Goal: Transaction & Acquisition: Purchase product/service

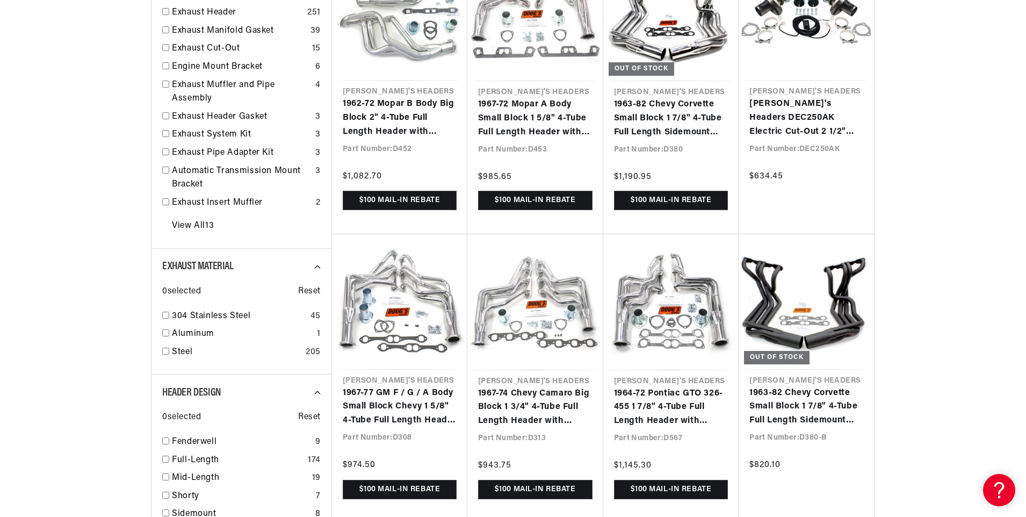
scroll to position [752, 0]
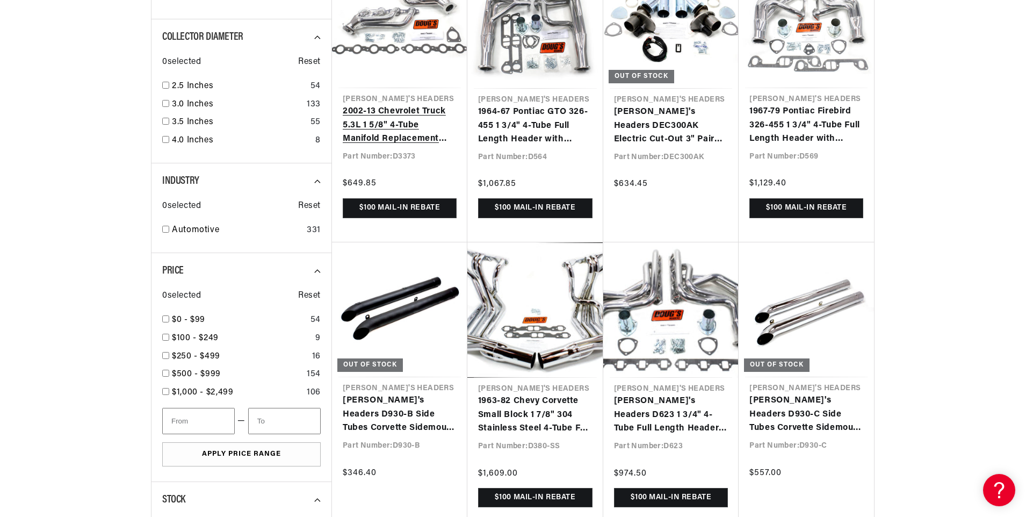
scroll to position [1558, 0]
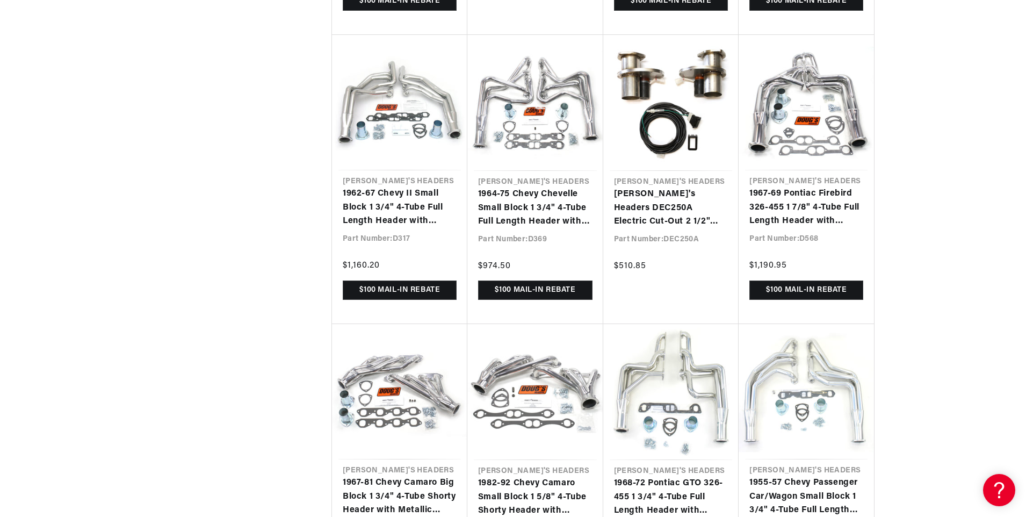
scroll to position [0, 674]
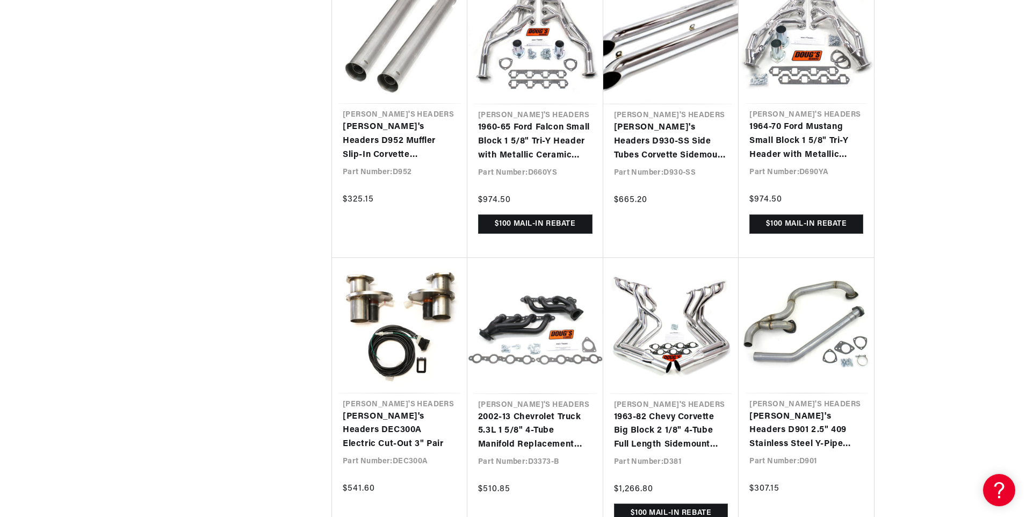
scroll to position [0, 1348]
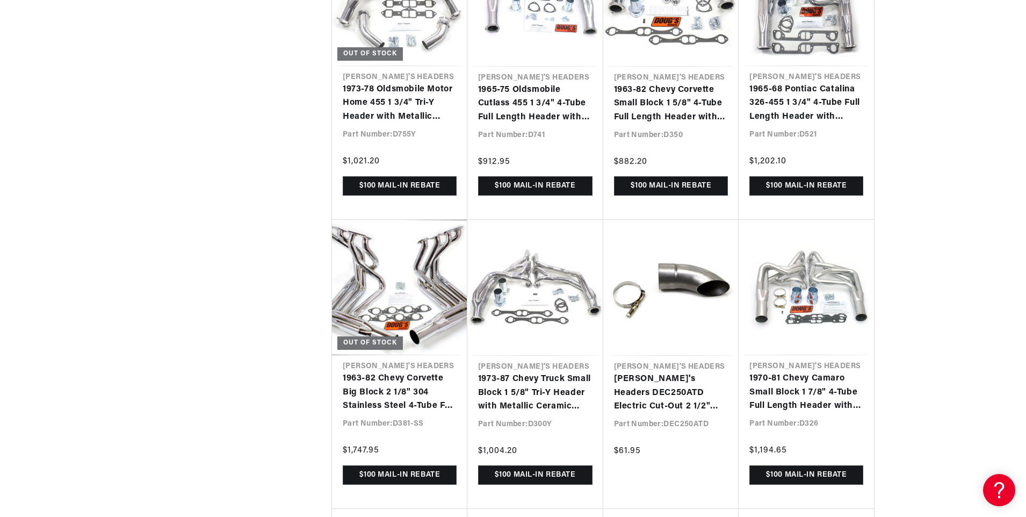
scroll to position [5105, 0]
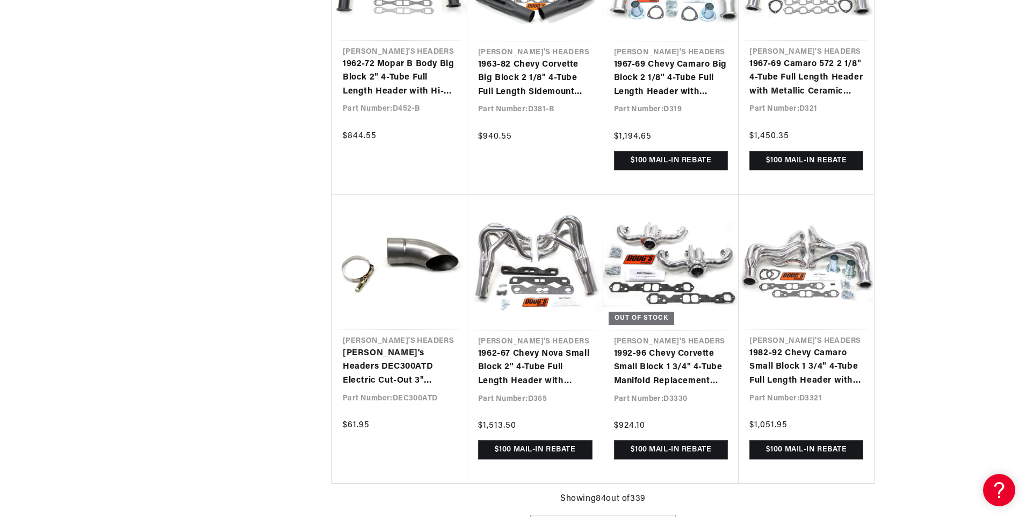
scroll to position [0, 1348]
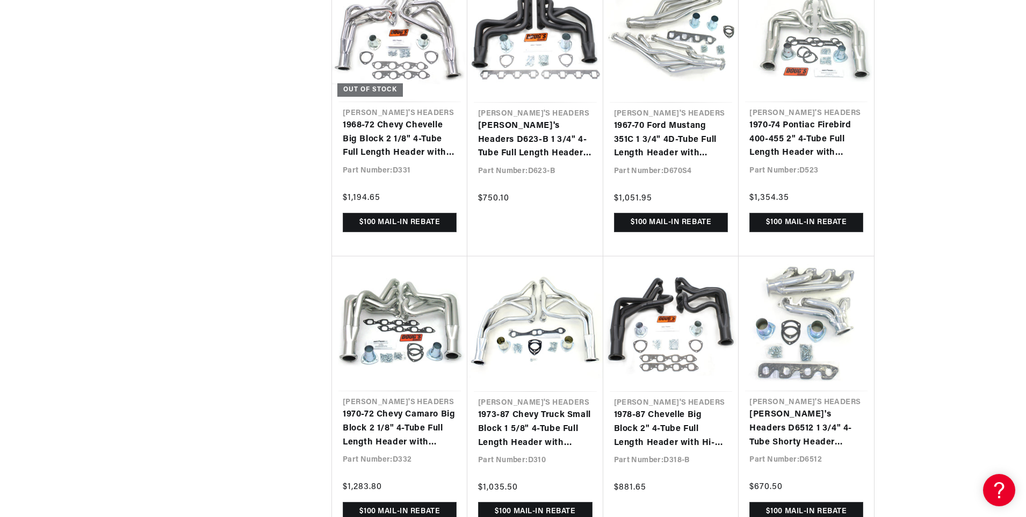
scroll to position [0, 1348]
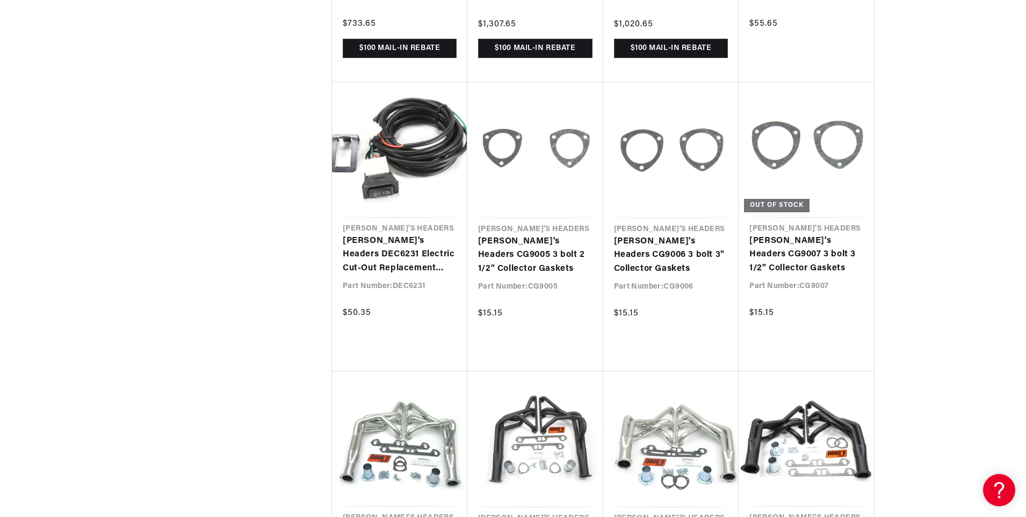
scroll to position [7630, 0]
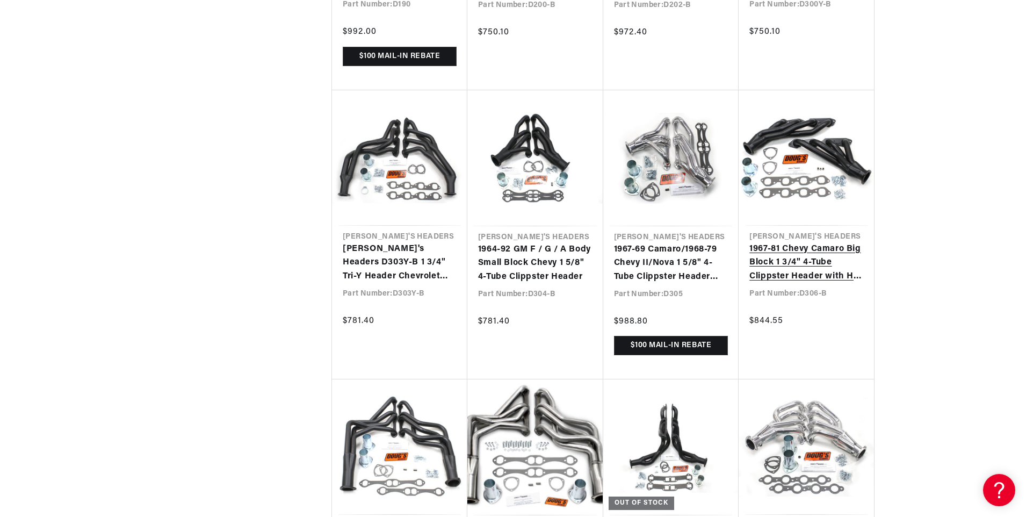
scroll to position [0, 674]
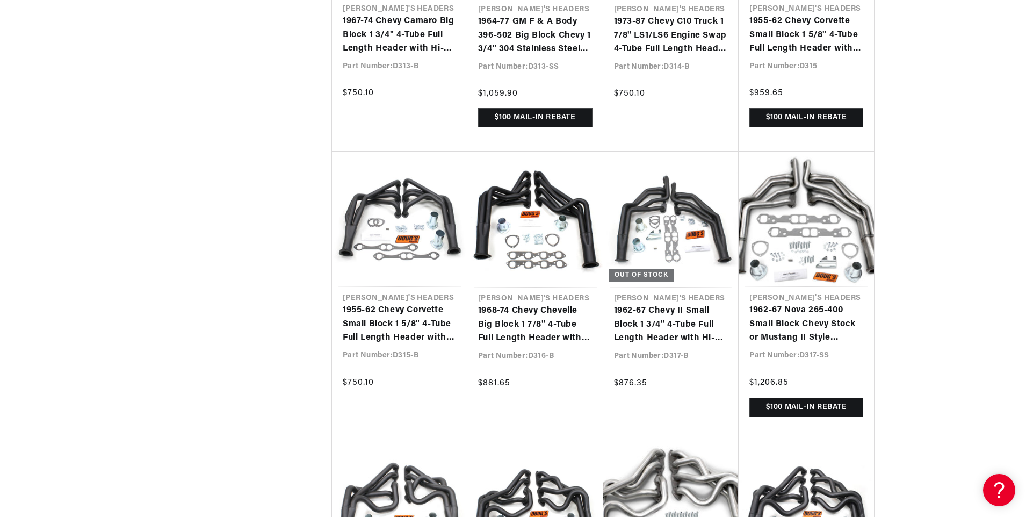
scroll to position [9404, 0]
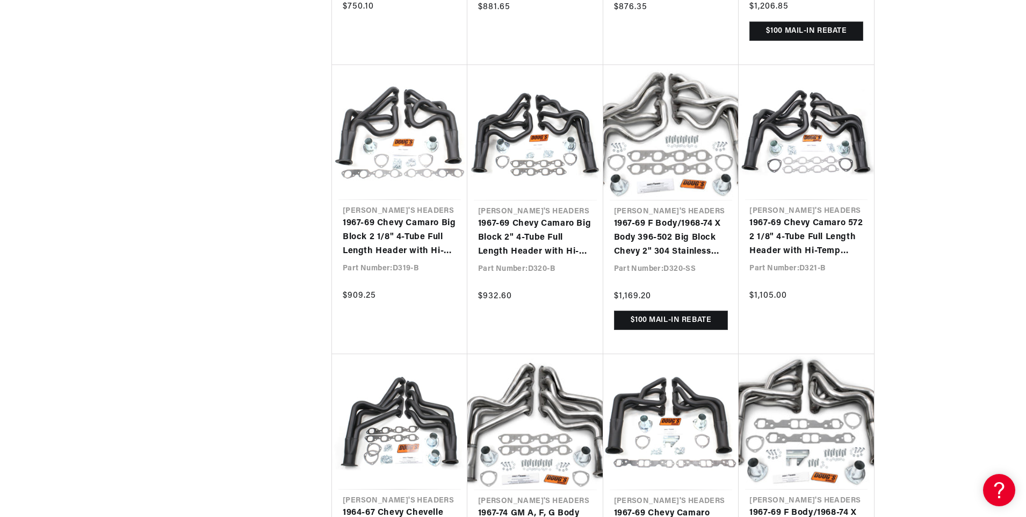
scroll to position [9887, 0]
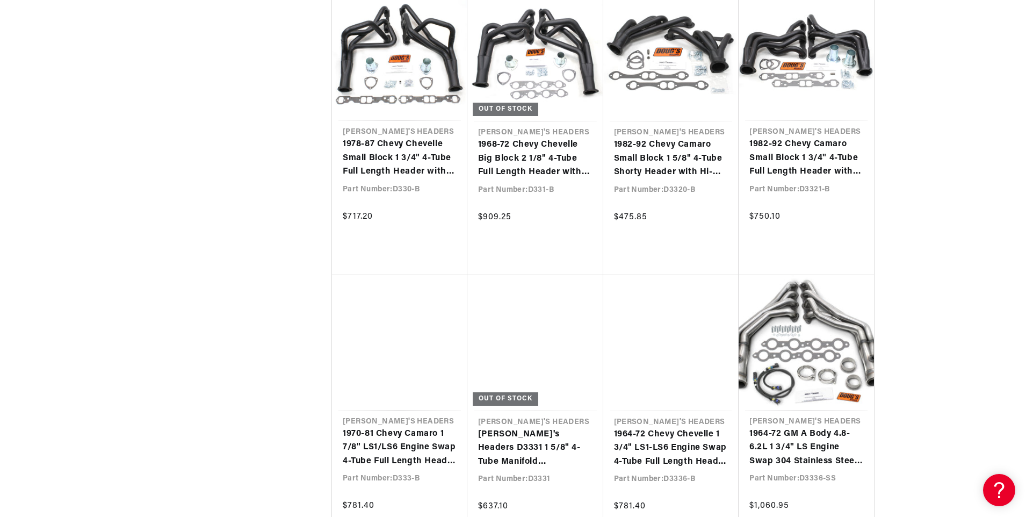
scroll to position [10908, 0]
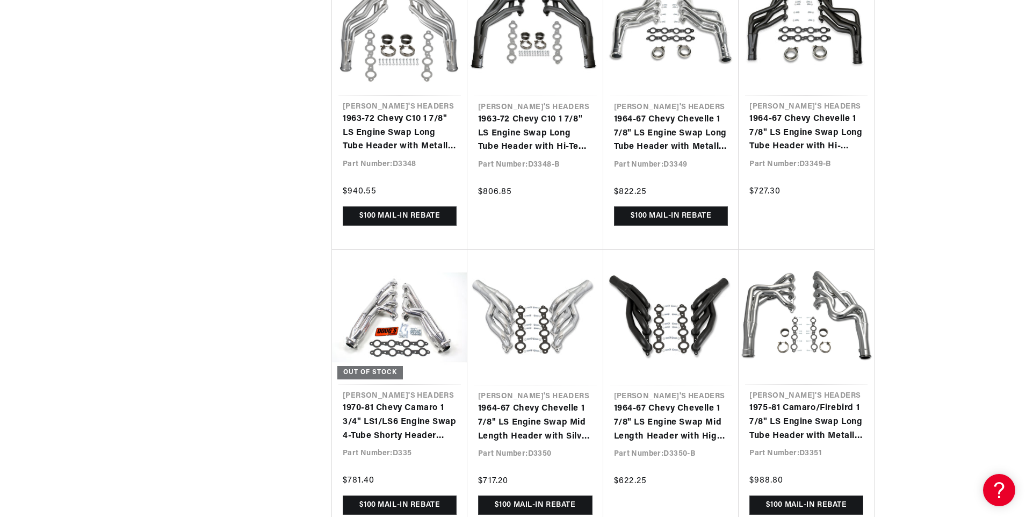
scroll to position [0, 674]
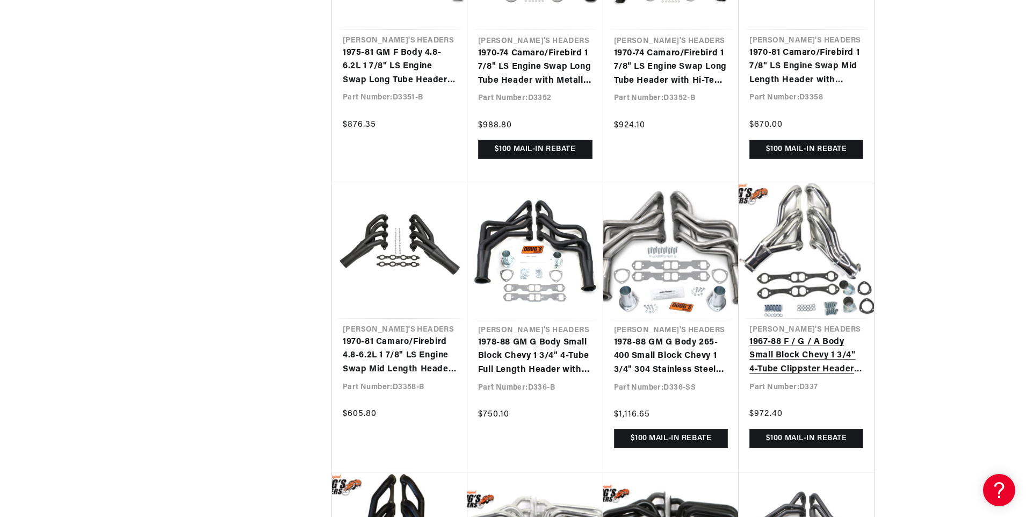
scroll to position [0, 1348]
click at [793, 356] on link "1967-88 F / G / A Body Small Block Chevy 1 3/4" 4-Tube Clippster Header with Me…" at bounding box center [807, 355] width 114 height 41
click at [824, 335] on link "1967-88 F / G / A Body Small Block Chevy 1 3/4" 4-Tube Clippster Header with Me…" at bounding box center [807, 355] width 114 height 41
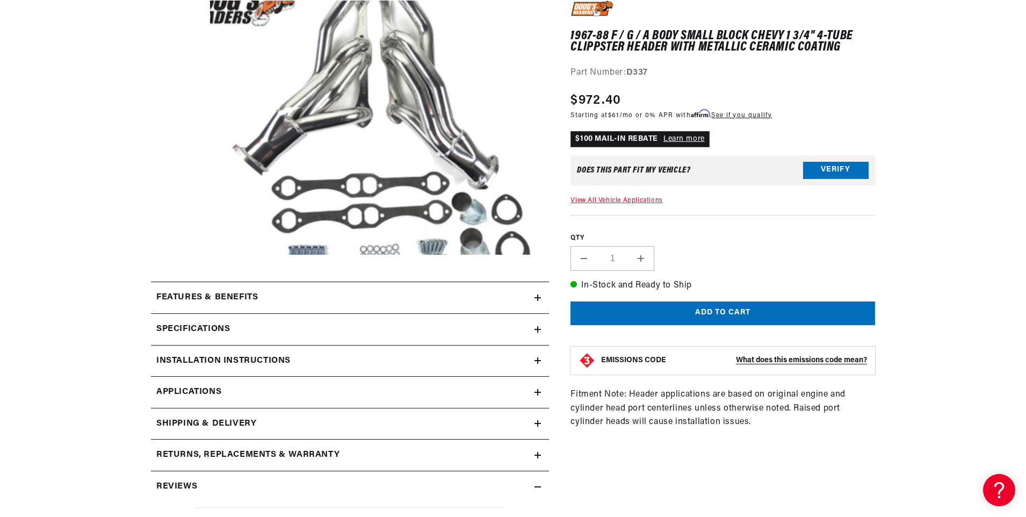
scroll to position [0, 1348]
click at [462, 333] on div "Specifications" at bounding box center [343, 329] width 384 height 14
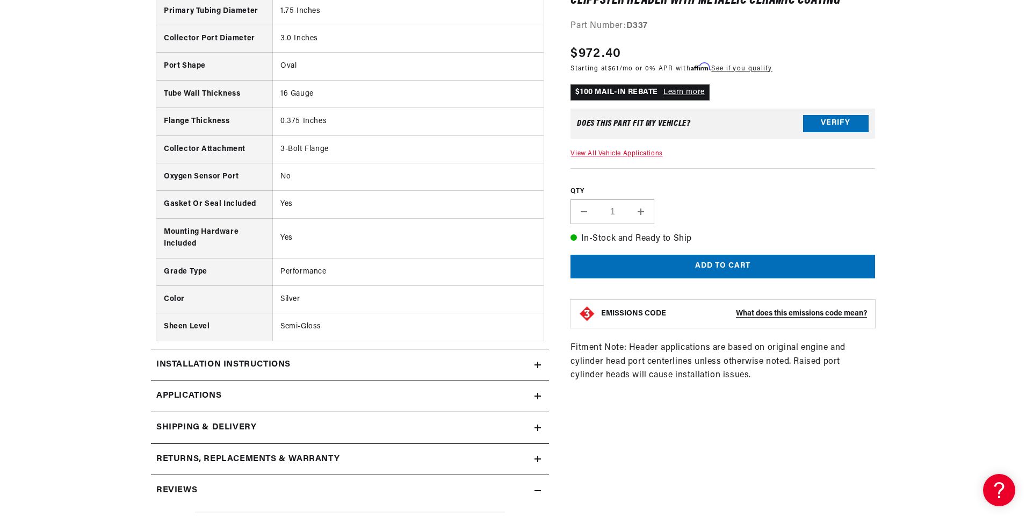
click at [513, 397] on link "Applications" at bounding box center [350, 396] width 398 height 32
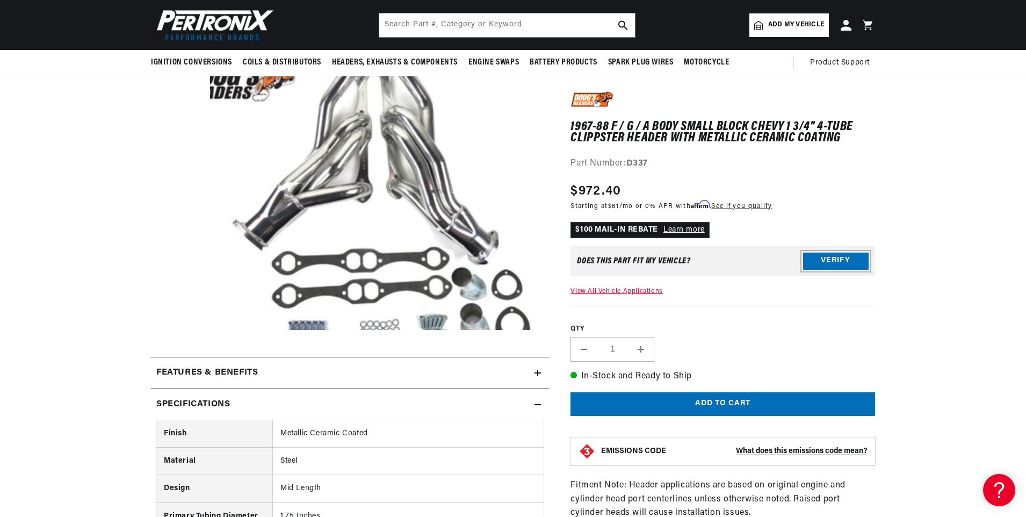
click at [818, 258] on button "Verify" at bounding box center [836, 261] width 66 height 17
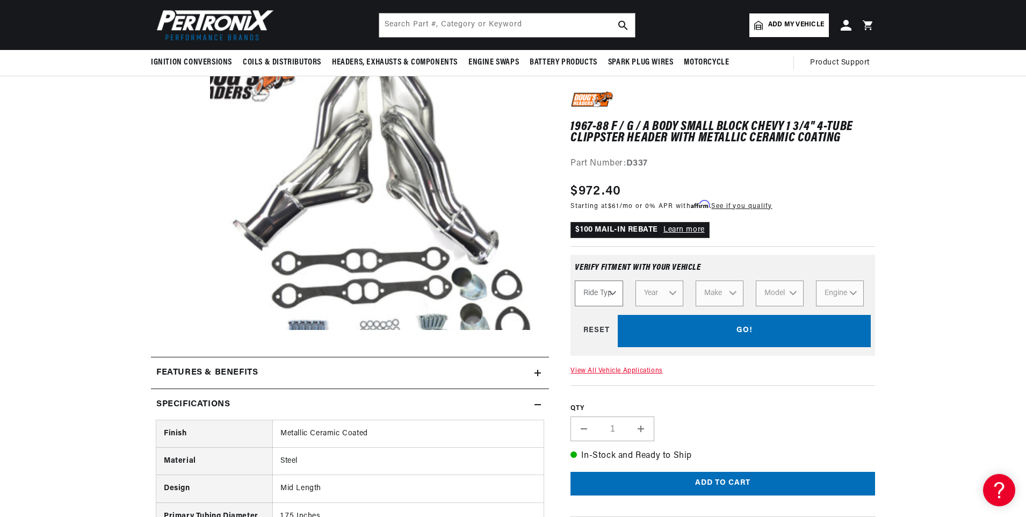
click at [610, 295] on select "Ride Type Automotive Agricultural Industrial Marine Motorcycle" at bounding box center [599, 293] width 48 height 26
select select "Automotive"
click at [575, 280] on select "Ride Type Automotive Agricultural Industrial Marine Motorcycle" at bounding box center [599, 293] width 48 height 26
select select "Automotive"
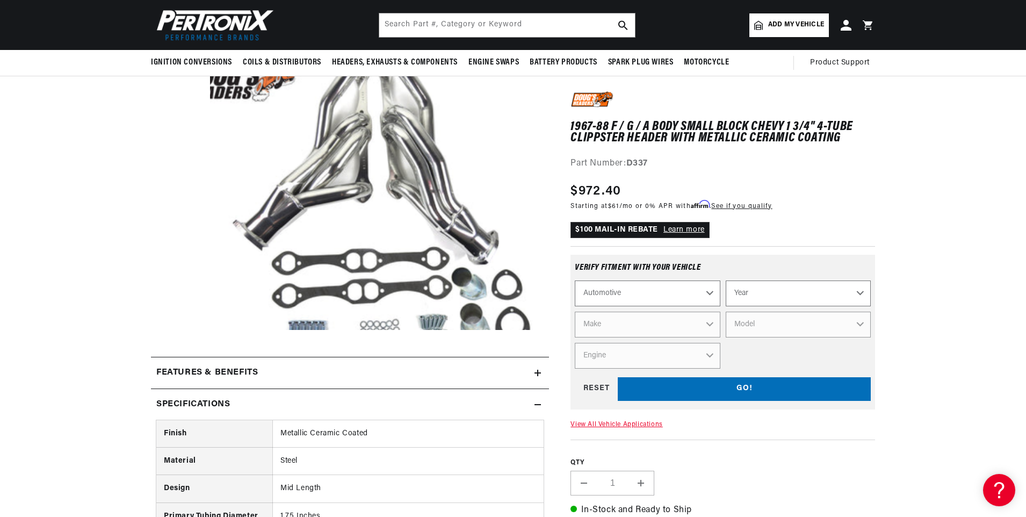
scroll to position [0, 0]
click at [708, 293] on select "Automotive Agricultural Industrial Marine Motorcycle" at bounding box center [647, 293] width 145 height 26
click at [575, 280] on select "Automotive Agricultural Industrial Marine Motorcycle" at bounding box center [647, 293] width 145 height 26
click at [862, 293] on select "Year 2022 2021 2020 2019 2018 2017 2016 2015 2014 2013 2012 2011 2010 2009 2008…" at bounding box center [798, 293] width 145 height 26
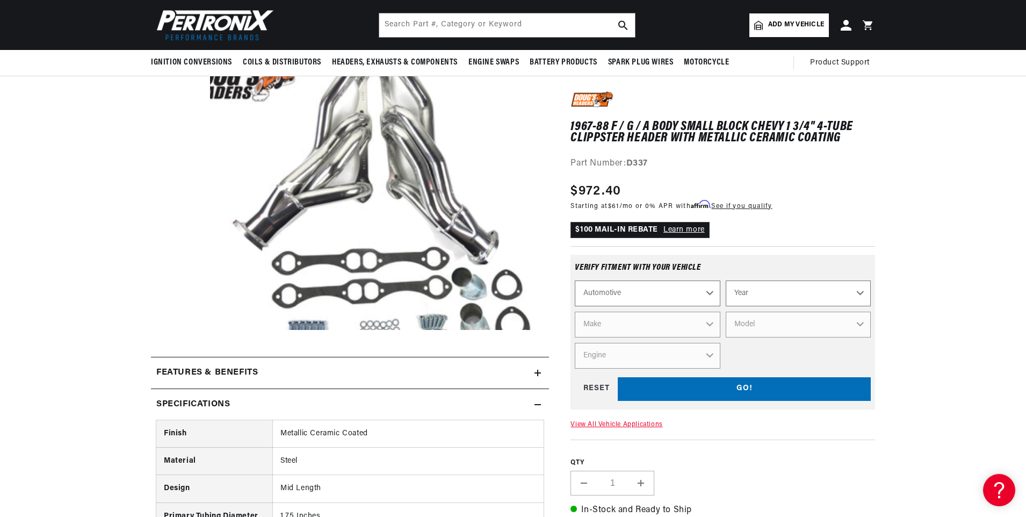
scroll to position [0, 1348]
select select "1974"
click at [726, 280] on select "Year 2022 2021 2020 2019 2018 2017 2016 2015 2014 2013 2012 2011 2010 2009 2008…" at bounding box center [798, 293] width 145 height 26
select select "1974"
click at [710, 323] on select "Make Alfa Romeo American Motors Aston Martin Audi Austin Avanti BMW Buick Cadil…" at bounding box center [647, 325] width 145 height 26
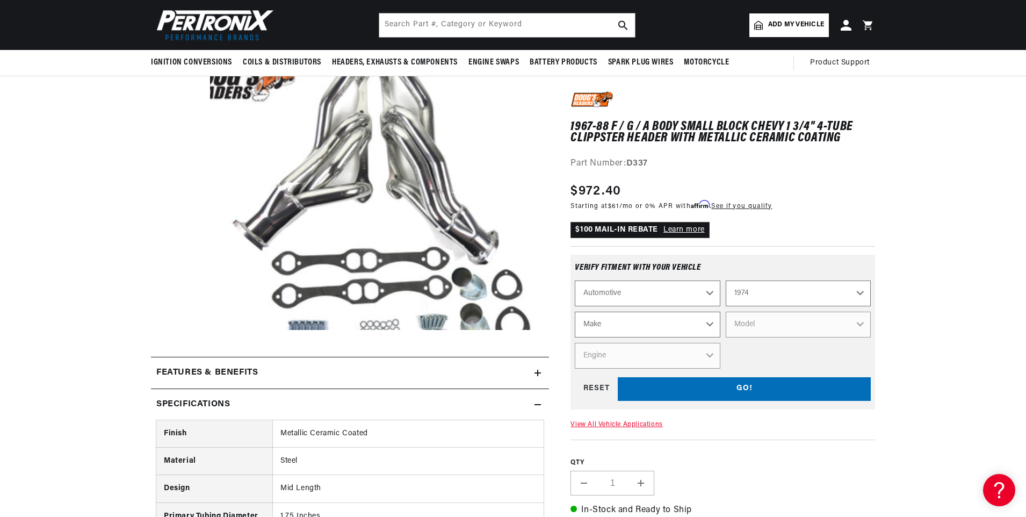
scroll to position [0, 0]
select select "Chevrolet"
click at [575, 312] on select "Make Alfa Romeo American Motors Aston Martin Audi Austin Avanti BMW Buick Cadil…" at bounding box center [647, 325] width 145 height 26
select select "Chevrolet"
click at [828, 322] on select "Model Bel Air Blazer C10 Pickup C10 Suburban C20 Pickup C20 Suburban C30 Pickup…" at bounding box center [798, 325] width 145 height 26
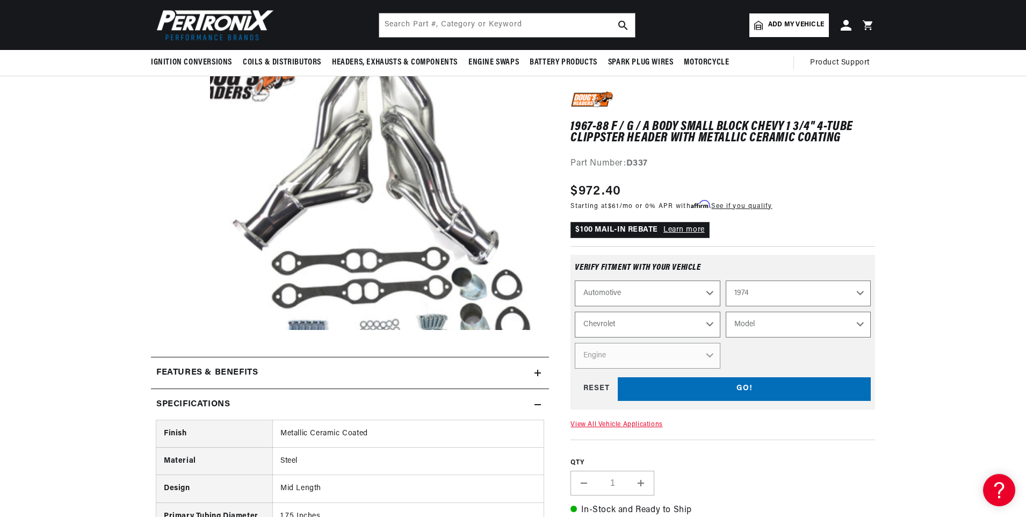
select select "Laguna"
click at [726, 312] on select "Model Bel Air Blazer C10 Pickup C10 Suburban C20 Pickup C20 Suburban C30 Pickup…" at bounding box center [798, 325] width 145 height 26
select select "Laguna"
click at [666, 357] on select "Engine 305cid / 5.0L 350cid / 5.7L 400cid / 6.6L 454cid / 7.4L" at bounding box center [647, 356] width 145 height 26
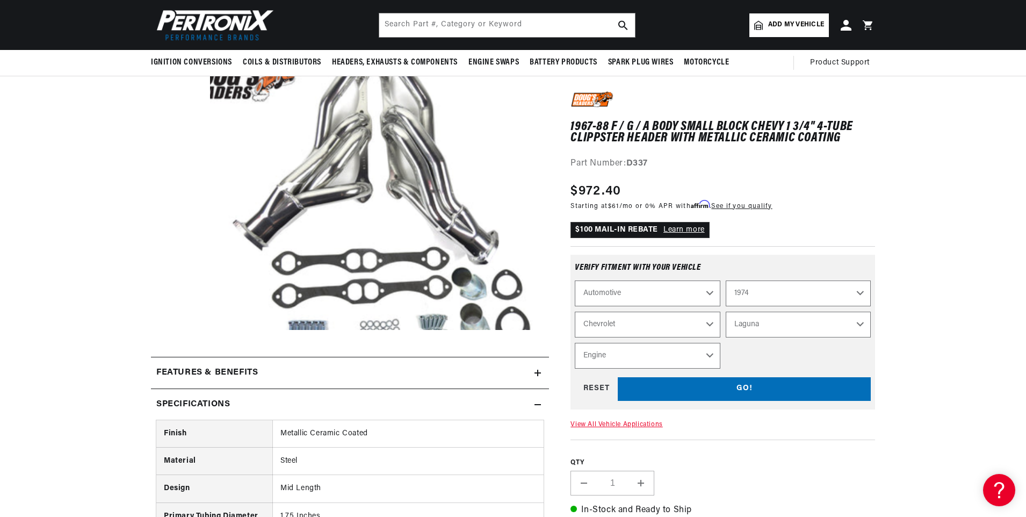
select select "350cid-5.7L"
click at [575, 343] on select "Engine 305cid / 5.0L 350cid / 5.7L 400cid / 6.6L 454cid / 7.4L" at bounding box center [647, 356] width 145 height 26
select select "Engine"
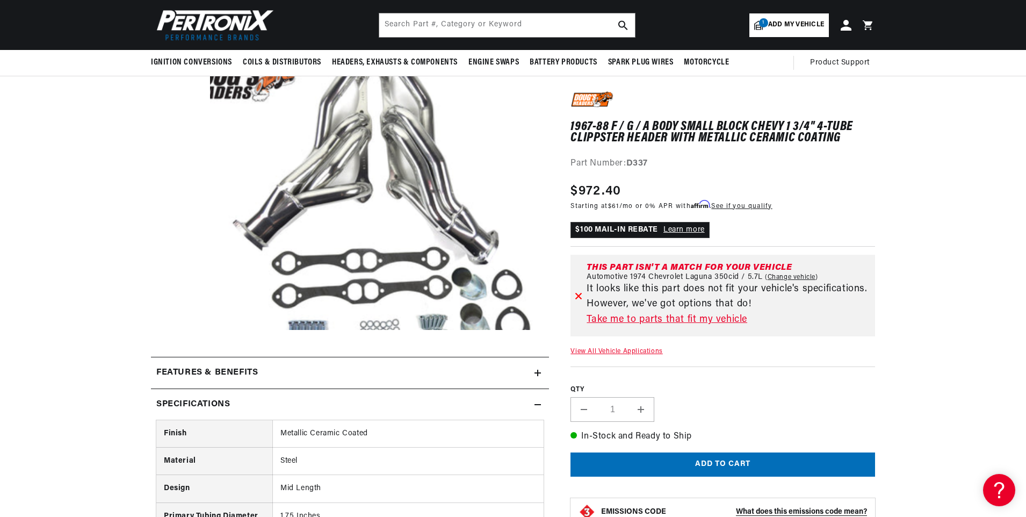
scroll to position [0, 1348]
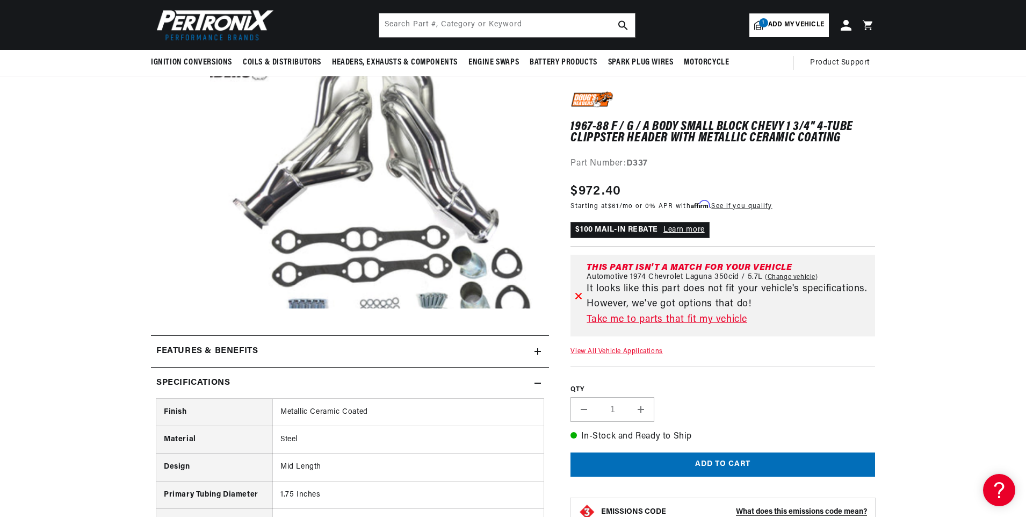
scroll to position [0, 1348]
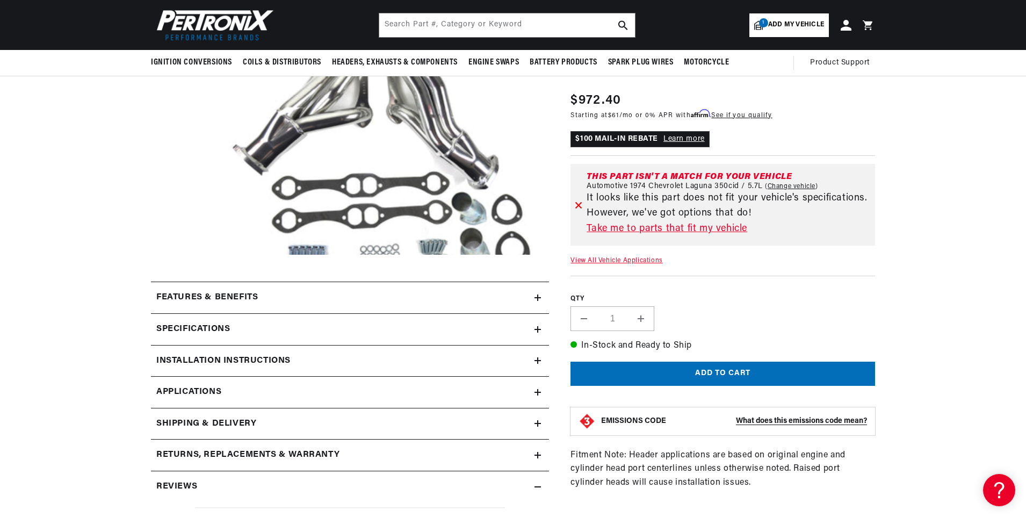
scroll to position [0, 674]
click at [374, 395] on link "Applications" at bounding box center [350, 393] width 398 height 32
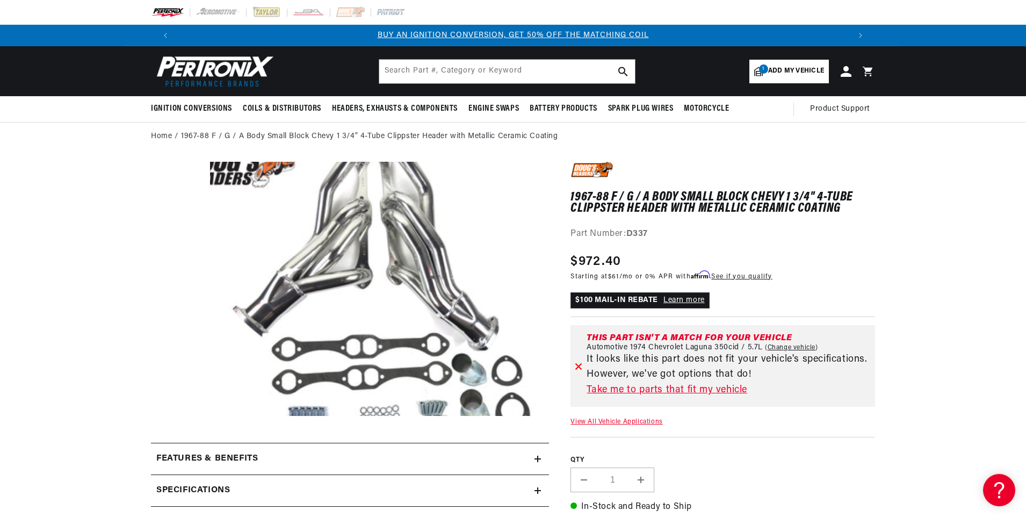
scroll to position [0, 674]
click at [703, 392] on link "Take me to parts that fit my vehicle" at bounding box center [729, 391] width 284 height 16
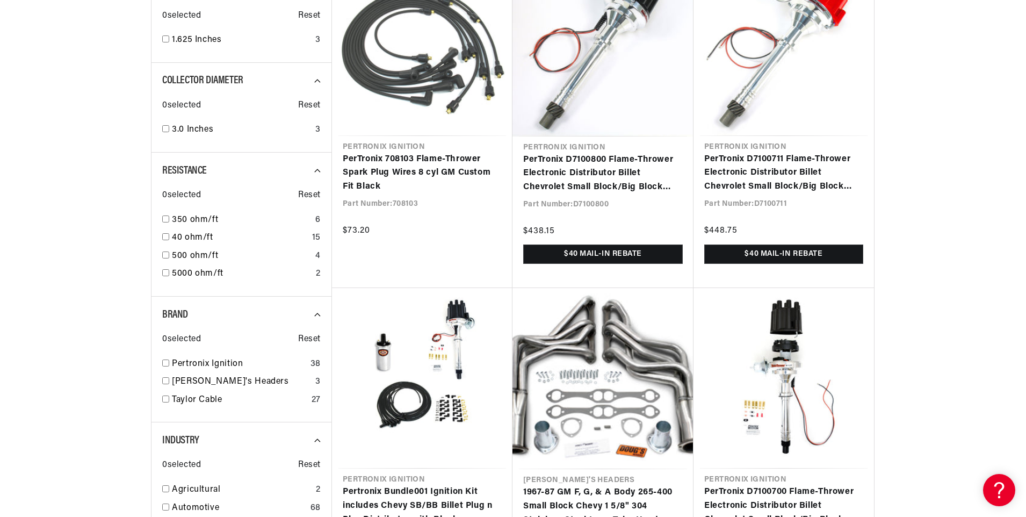
scroll to position [1075, 0]
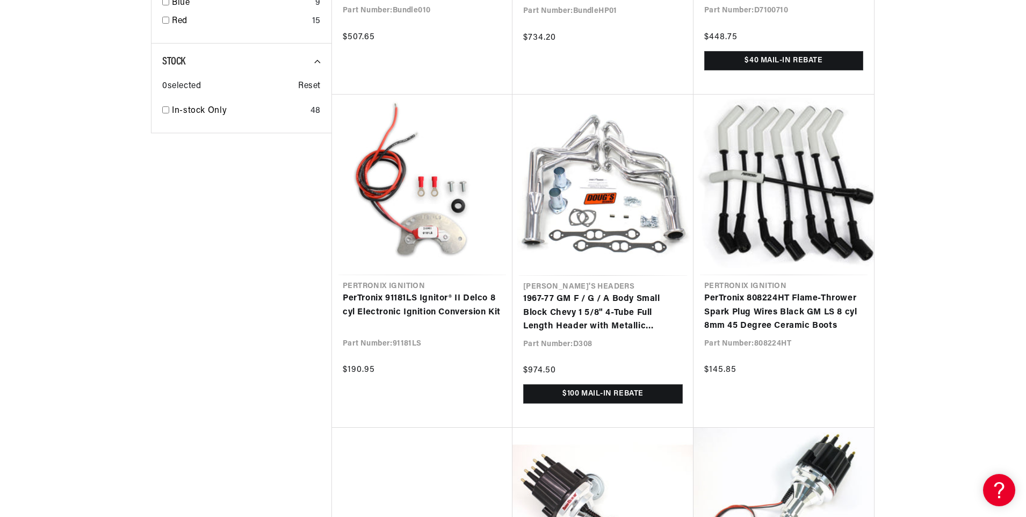
scroll to position [0, 1348]
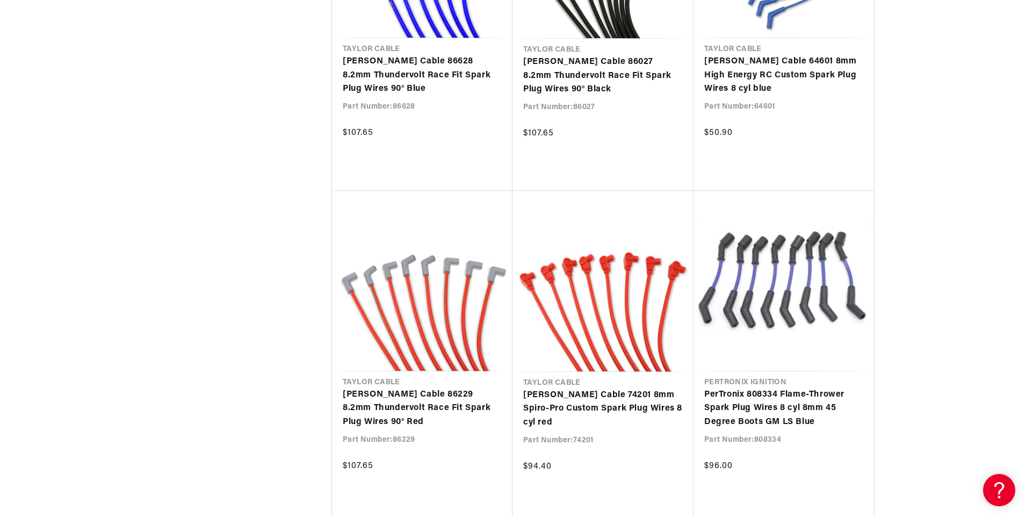
scroll to position [4890, 0]
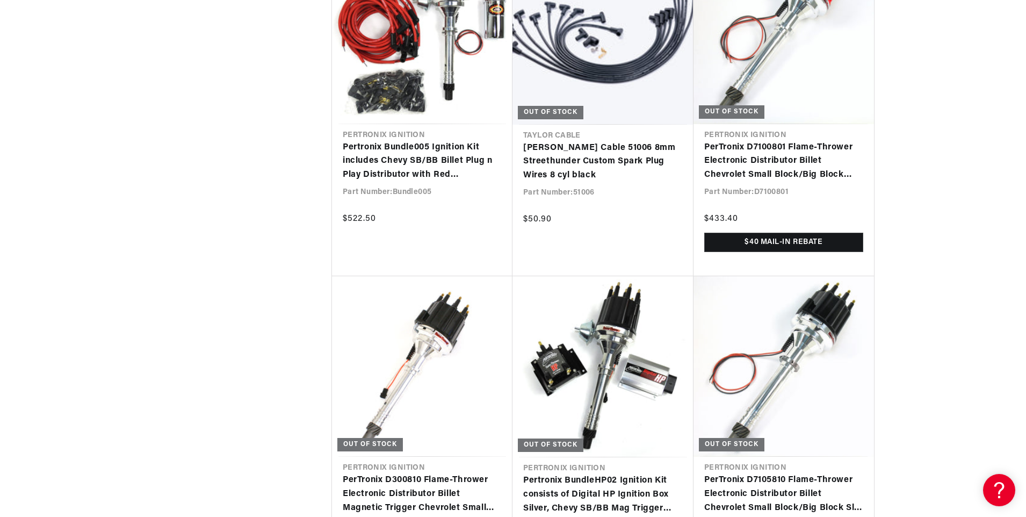
scroll to position [5642, 0]
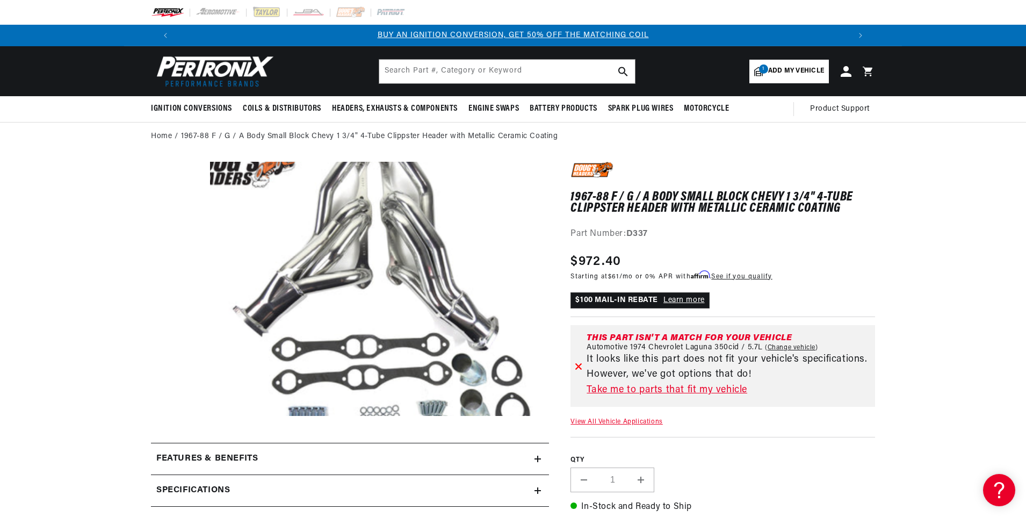
scroll to position [0, 674]
click at [792, 347] on link "Change vehicle" at bounding box center [791, 347] width 53 height 9
select select "1974"
select select "Chevrolet"
select select "Laguna"
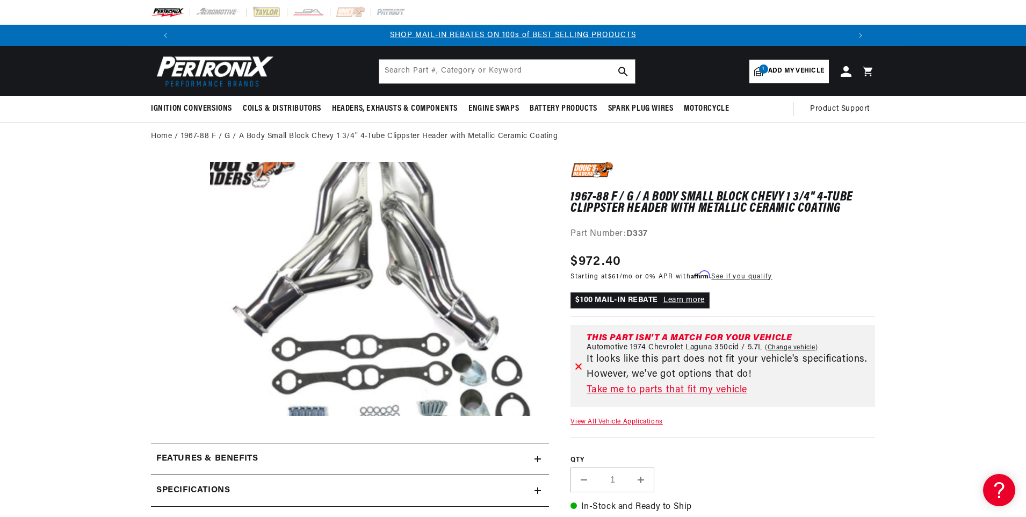
select select "350cid-5.7L"
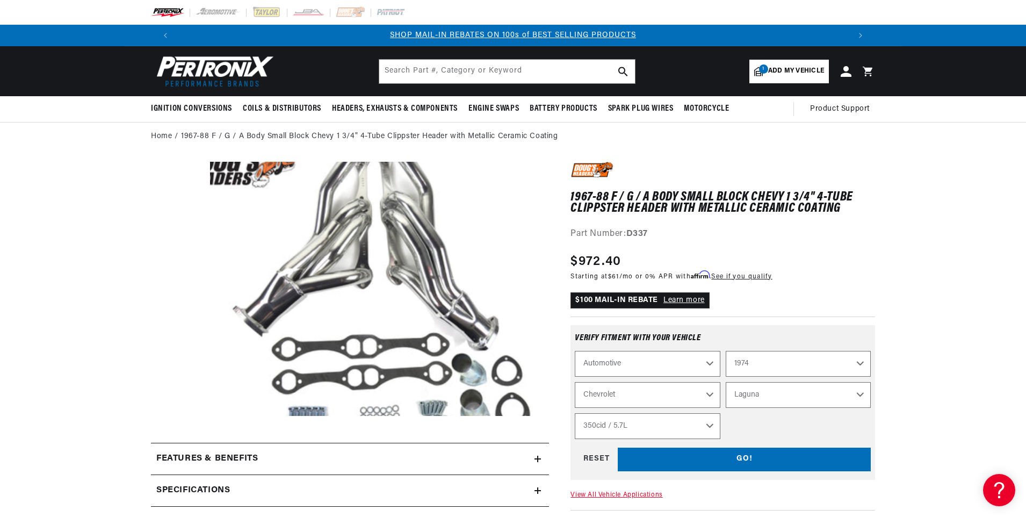
click at [706, 362] on select "Automotive Agricultural Industrial Marine Motorcycle" at bounding box center [647, 364] width 145 height 26
click at [575, 351] on select "Automotive Agricultural Industrial Marine Motorcycle" at bounding box center [647, 364] width 145 height 26
click at [861, 393] on select "Bel Air Blazer C10 Pickup C10 Suburban C20 Pickup C20 Suburban C30 Pickup C50 C…" at bounding box center [798, 395] width 145 height 26
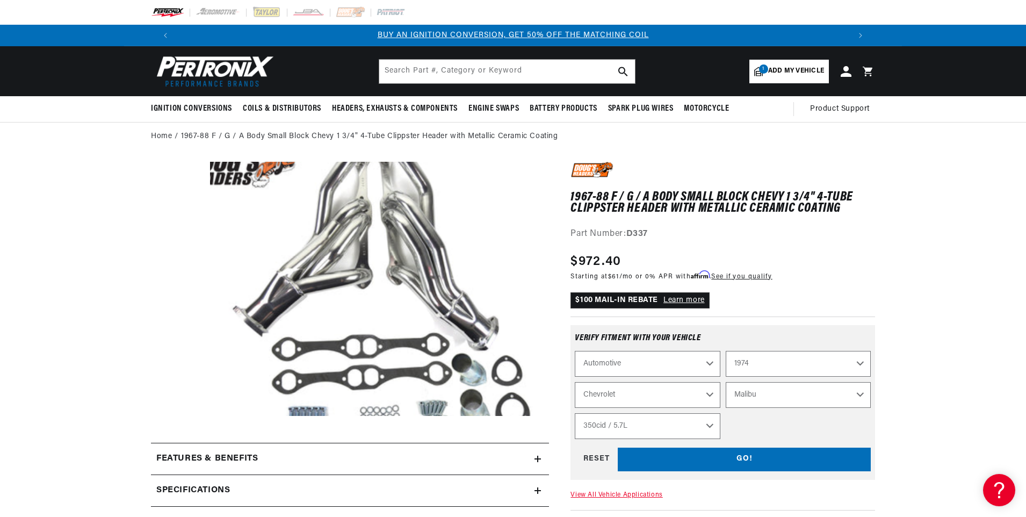
click at [726, 382] on select "Bel Air Blazer C10 Pickup C10 Suburban C20 Pickup C20 Suburban C30 Pickup C50 C…" at bounding box center [798, 395] width 145 height 26
select select "Laguna"
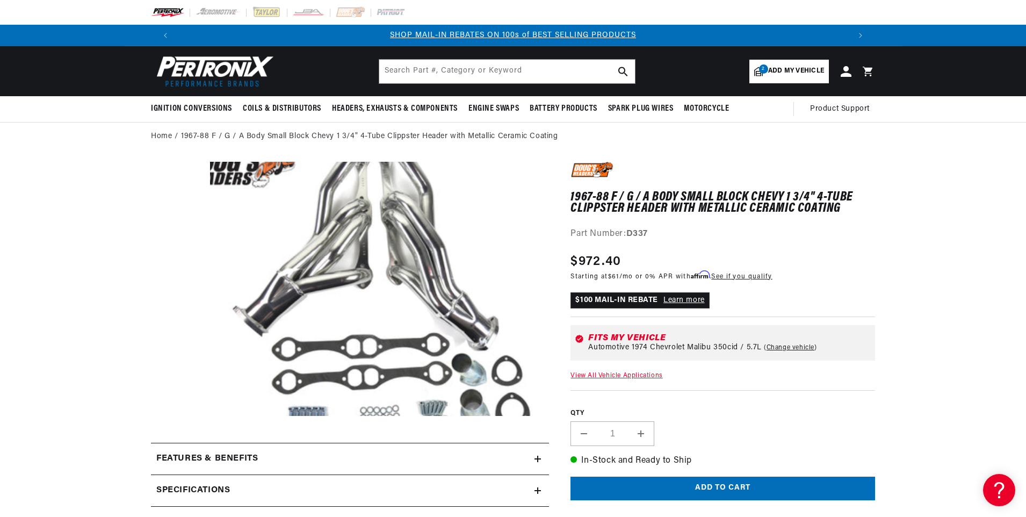
scroll to position [0, 1348]
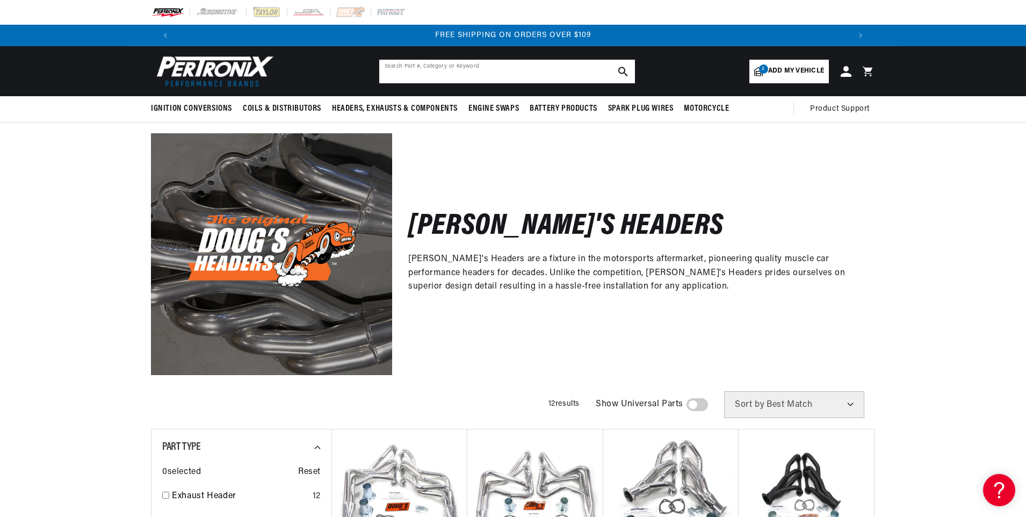
click at [551, 74] on input "text" at bounding box center [507, 72] width 256 height 24
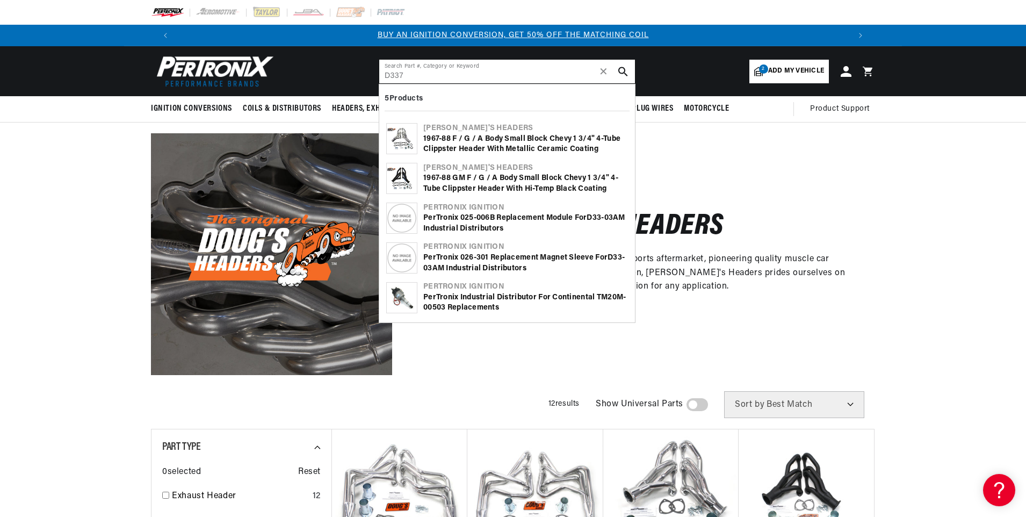
type input "D337"
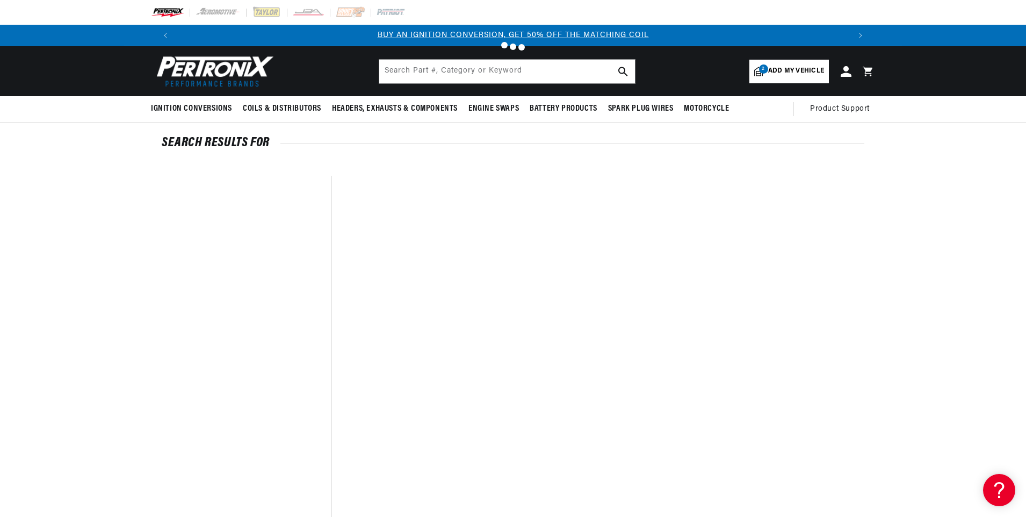
scroll to position [0, 674]
type input "D337"
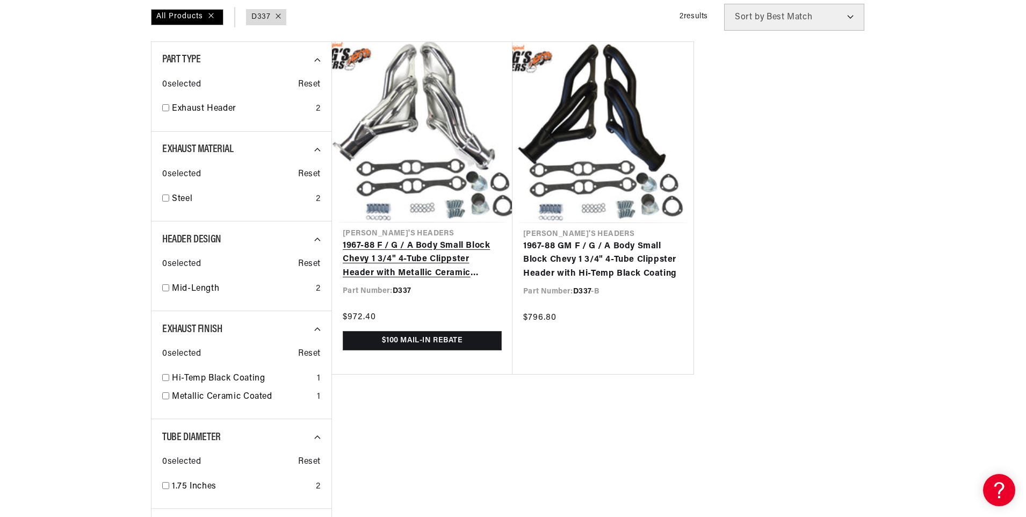
scroll to position [269, 0]
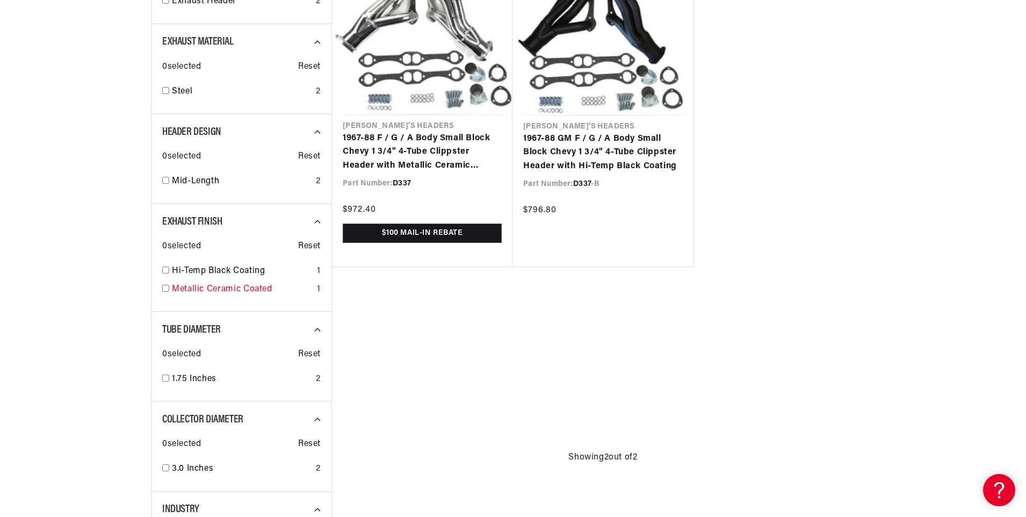
click at [168, 290] on input "checkbox" at bounding box center [165, 288] width 7 height 7
checkbox input "true"
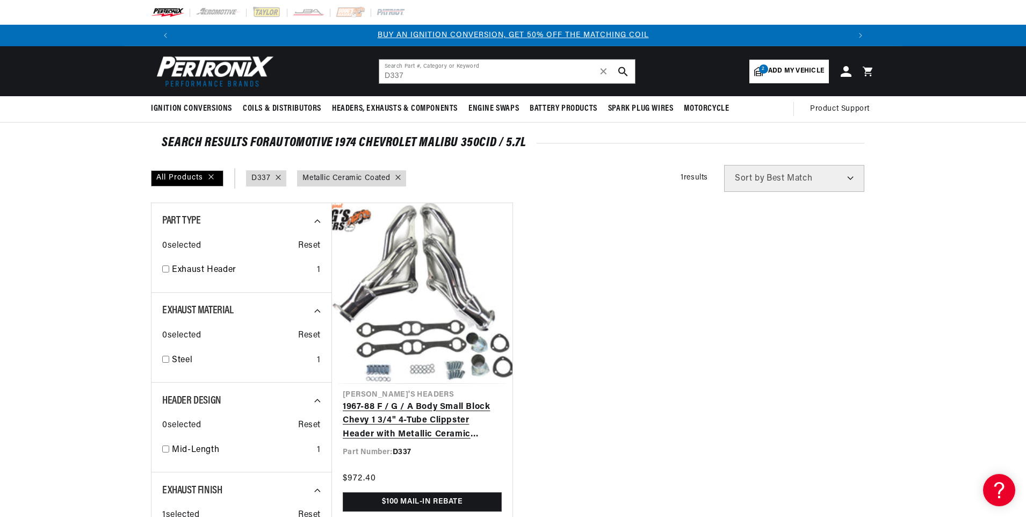
scroll to position [0, 674]
click at [388, 418] on link "1967-88 F / G / A Body Small Block Chevy 1 3/4" 4-Tube Clippster Header with Me…" at bounding box center [422, 420] width 159 height 41
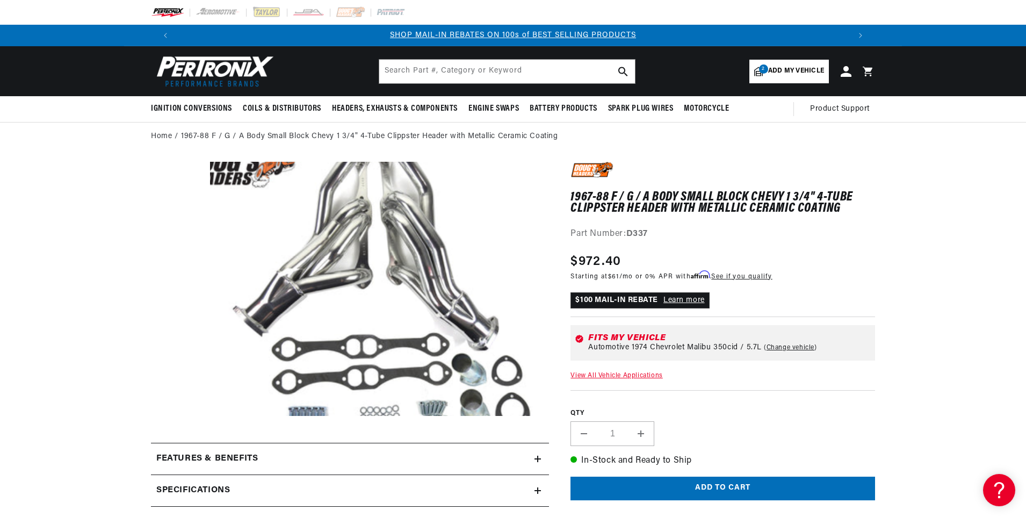
scroll to position [0, 1348]
drag, startPoint x: 572, startPoint y: 207, endPoint x: 670, endPoint y: 206, distance: 97.3
click at [670, 206] on h1 "1967-88 F / G / A Body Small Block Chevy 1 3/4" 4-Tube Clippster Header with Me…" at bounding box center [723, 203] width 305 height 22
click at [176, 442] on button "Open media 1 in modal" at bounding box center [176, 442] width 0 height 0
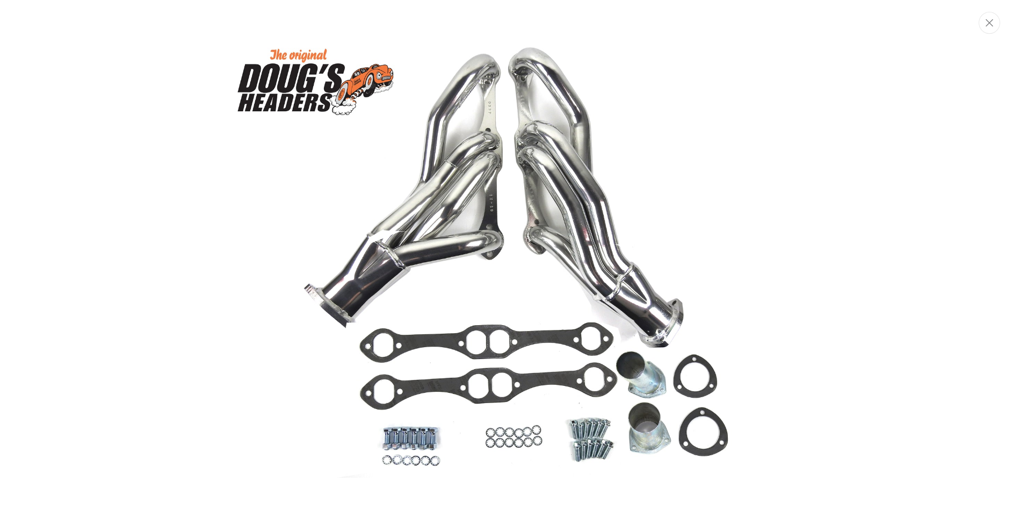
click at [526, 216] on img "Media gallery" at bounding box center [514, 259] width 580 height 435
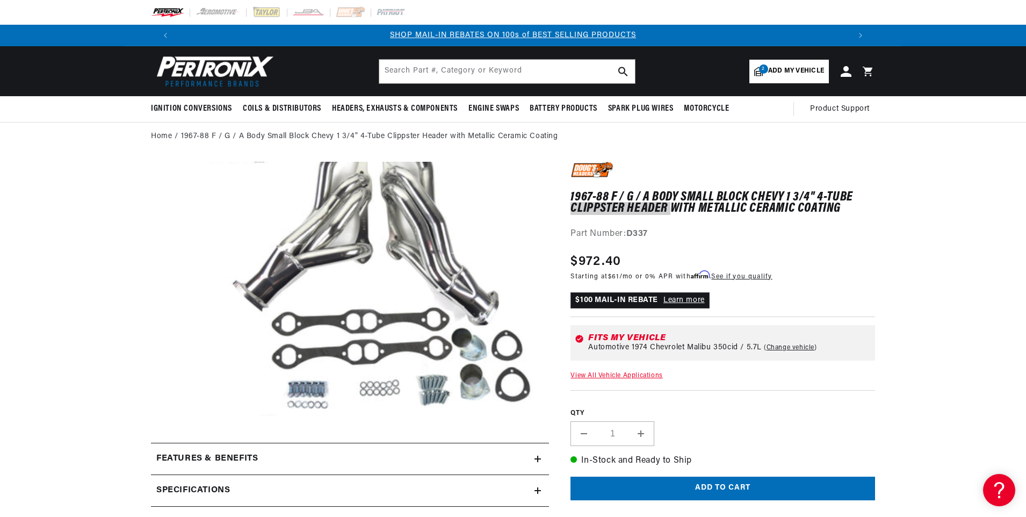
scroll to position [0, 1348]
